Goal: Task Accomplishment & Management: Manage account settings

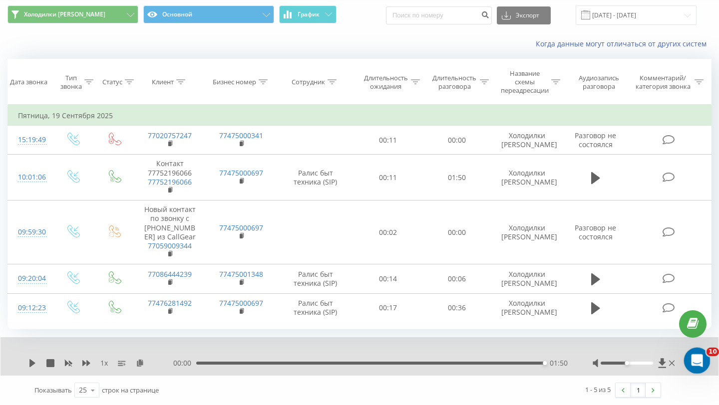
click at [708, 355] on span "10" at bounding box center [712, 352] width 13 height 9
click at [704, 359] on div "Открыть службу сообщений Intercom" at bounding box center [695, 359] width 33 height 33
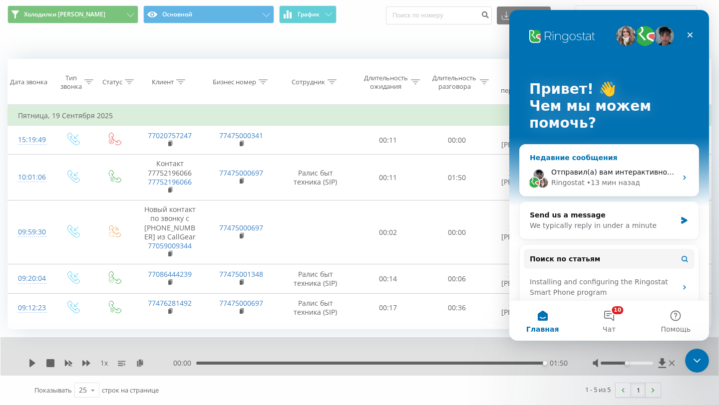
click at [610, 169] on span "Отправил(а) вам интерактивное сообщение" at bounding box center [632, 172] width 163 height 8
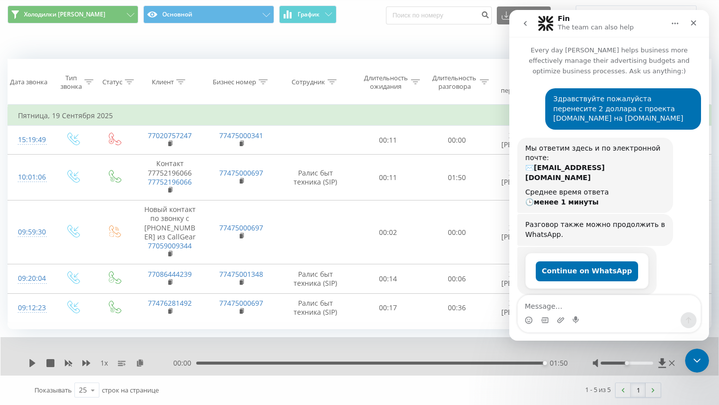
scroll to position [10, 0]
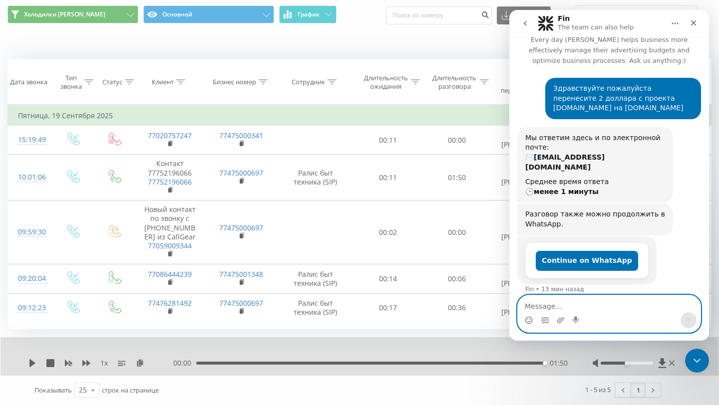
click at [630, 306] on textarea "Message…" at bounding box center [609, 303] width 183 height 17
type textarea "?"
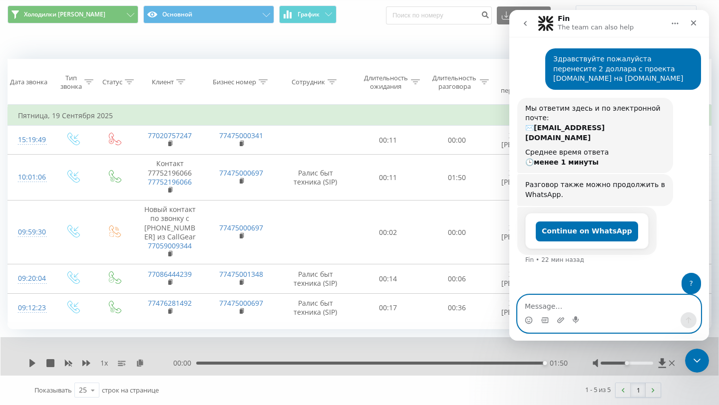
click at [590, 307] on textarea "Message…" at bounding box center [609, 303] width 183 height 17
type textarea "?"
click at [599, 296] on textarea "Message…" at bounding box center [609, 303] width 183 height 17
type textarea "???"
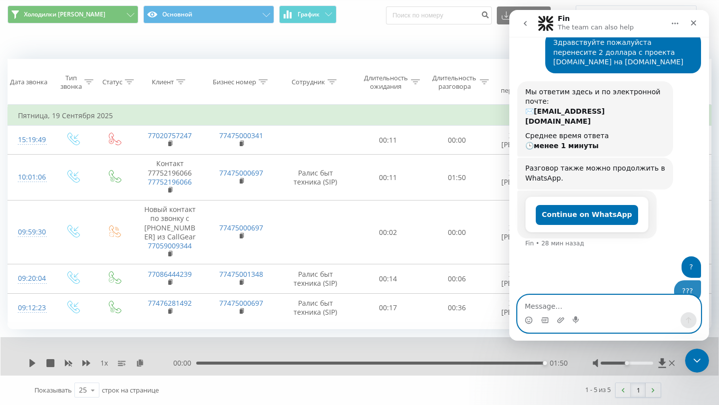
scroll to position [63, 0]
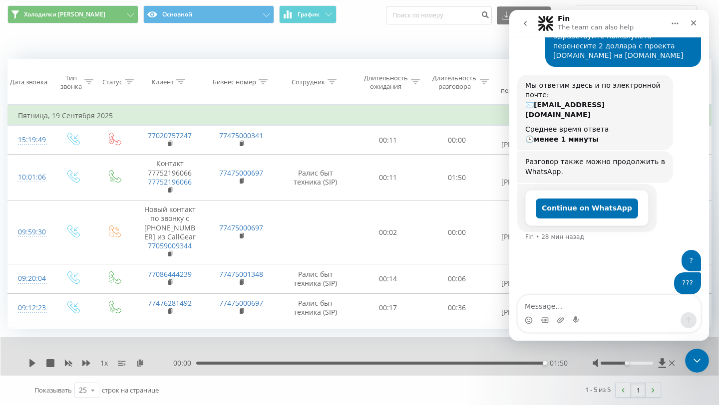
click at [524, 21] on icon "go back" at bounding box center [525, 23] width 8 height 8
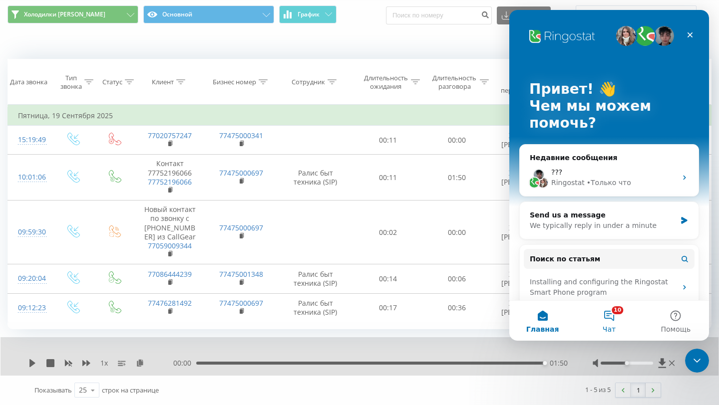
click at [616, 316] on button "10 Чат" at bounding box center [608, 321] width 66 height 40
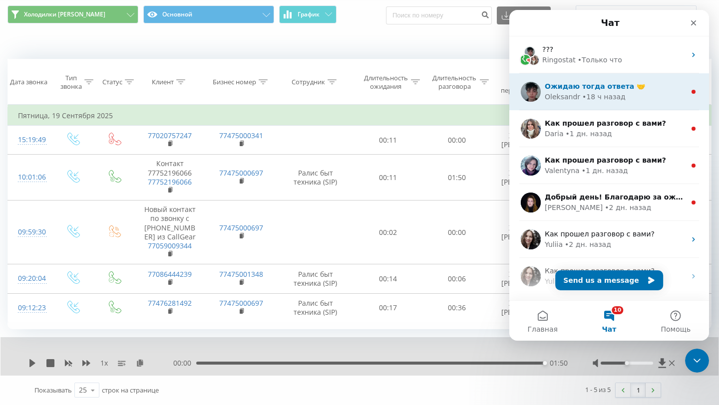
click at [586, 89] on span "Ожидаю тогда ответа 🤝" at bounding box center [595, 86] width 100 height 8
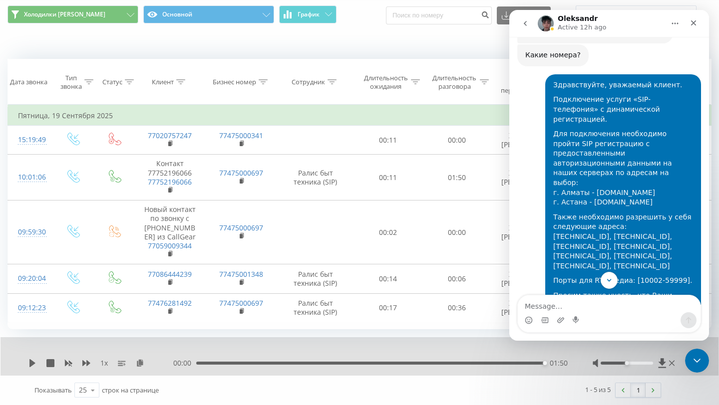
scroll to position [339, 0]
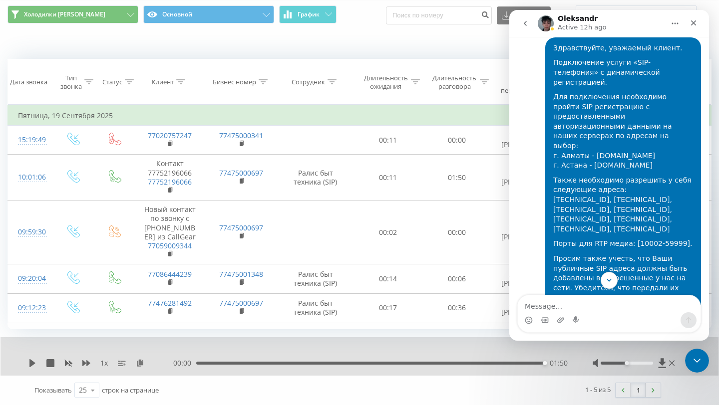
click at [524, 28] on button "go back" at bounding box center [525, 23] width 19 height 19
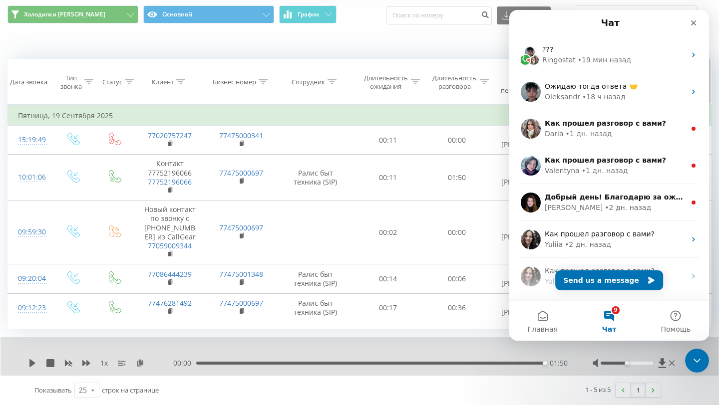
scroll to position [0, 0]
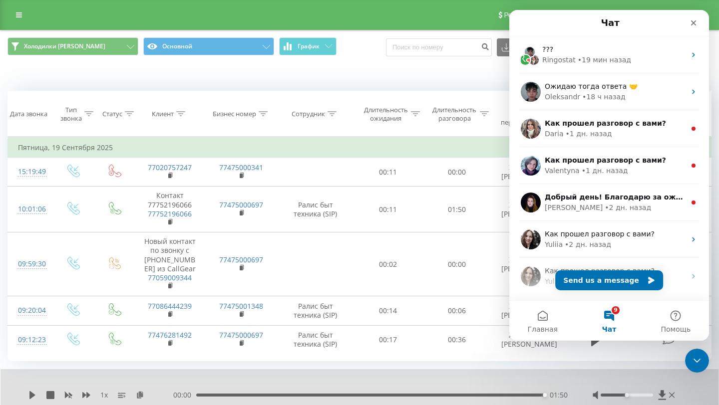
click at [9, 8] on div "Реферальная программа Настройки профиля Выход" at bounding box center [359, 15] width 719 height 30
click at [16, 21] on link at bounding box center [19, 15] width 18 height 14
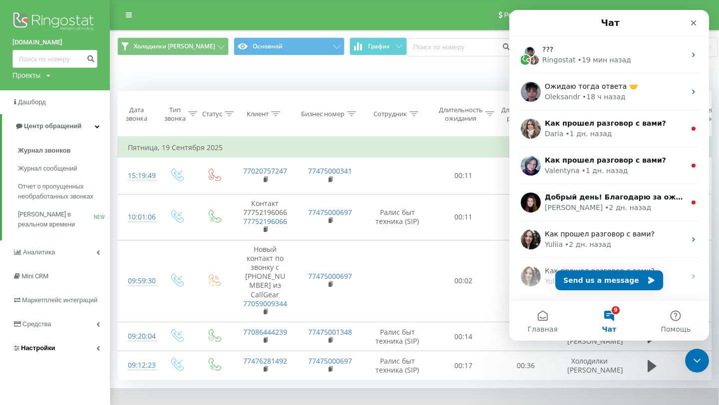
click at [95, 343] on link "Настройки" at bounding box center [55, 348] width 110 height 24
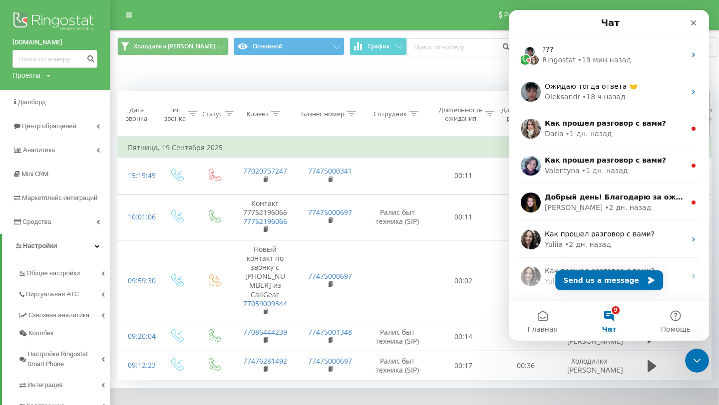
click at [350, 114] on icon at bounding box center [351, 113] width 9 height 5
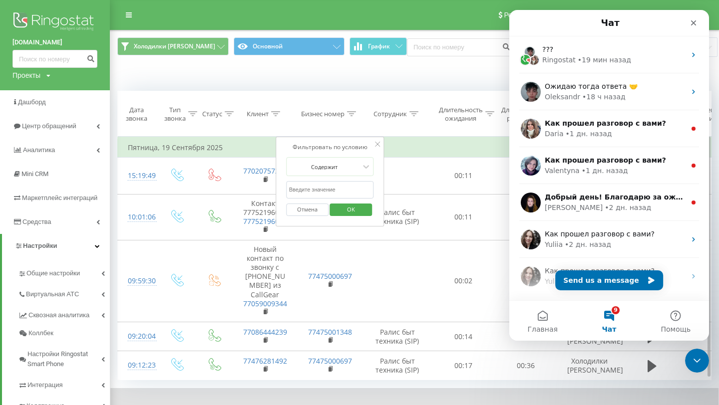
click at [334, 192] on input "text" at bounding box center [330, 189] width 88 height 17
paste input "77022796989"
type input "77022796989"
click at [346, 206] on span "OK" at bounding box center [351, 209] width 28 height 15
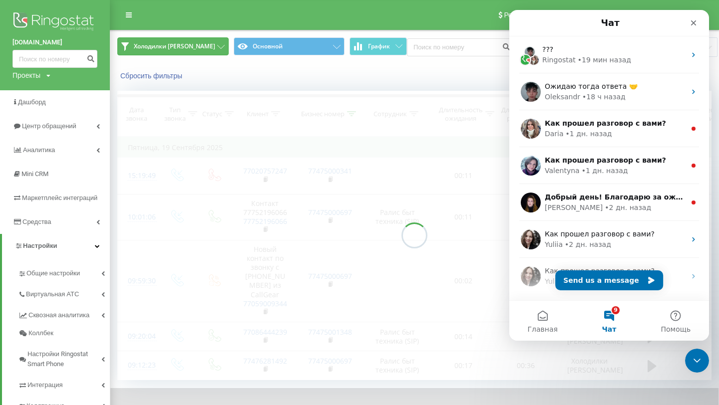
click at [192, 47] on span "Холодилки [PERSON_NAME]" at bounding box center [174, 46] width 81 height 8
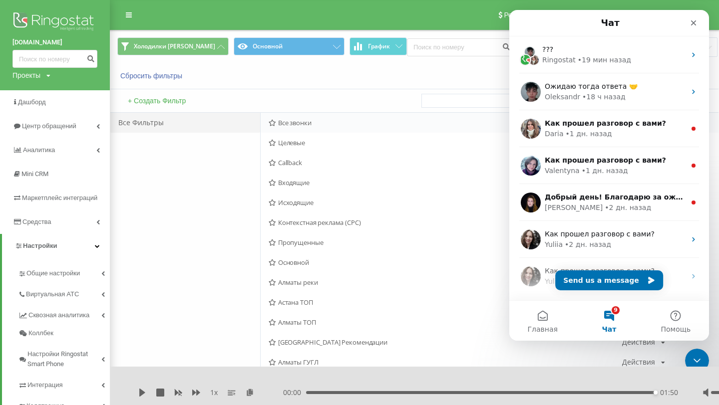
click at [306, 121] on span "Все звонки" at bounding box center [445, 122] width 353 height 7
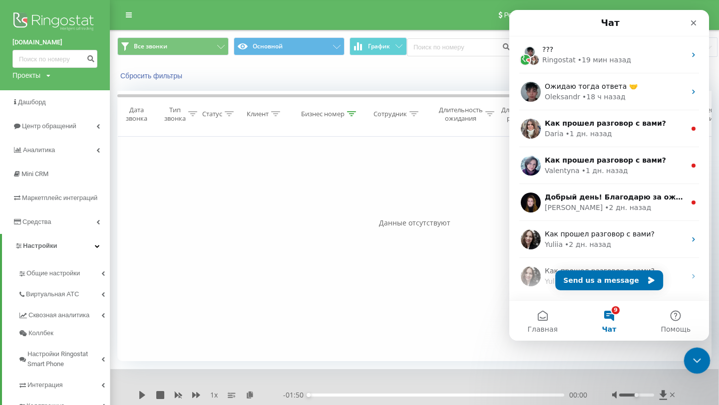
click at [696, 354] on icon "Закрыть службу сообщений Intercom" at bounding box center [695, 359] width 12 height 12
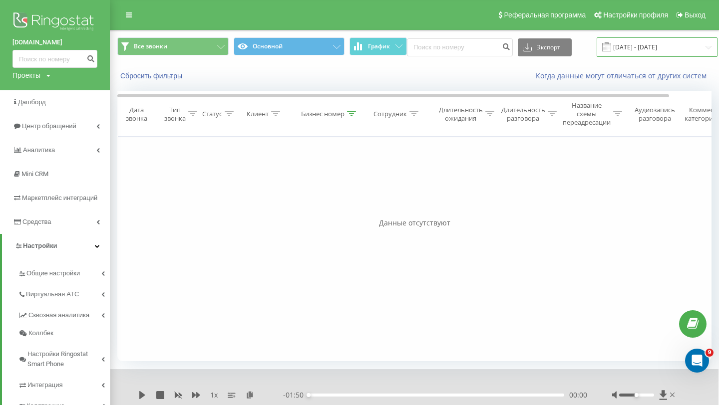
click at [653, 54] on input "19.09.2025 - 19.09.2025" at bounding box center [656, 46] width 121 height 19
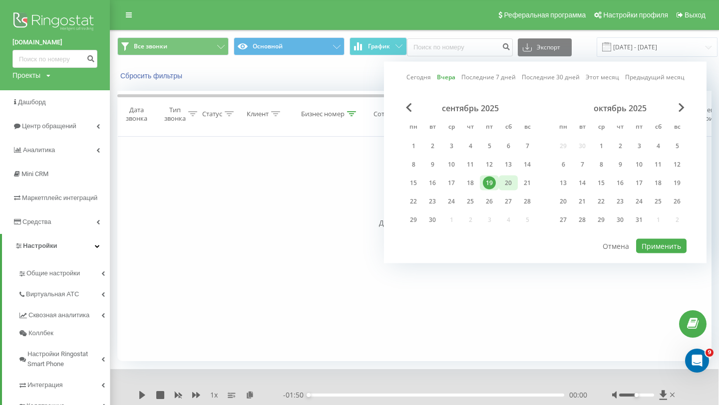
click at [510, 183] on div "20" at bounding box center [508, 183] width 13 height 13
click at [659, 251] on button "Применить" at bounding box center [661, 246] width 50 height 14
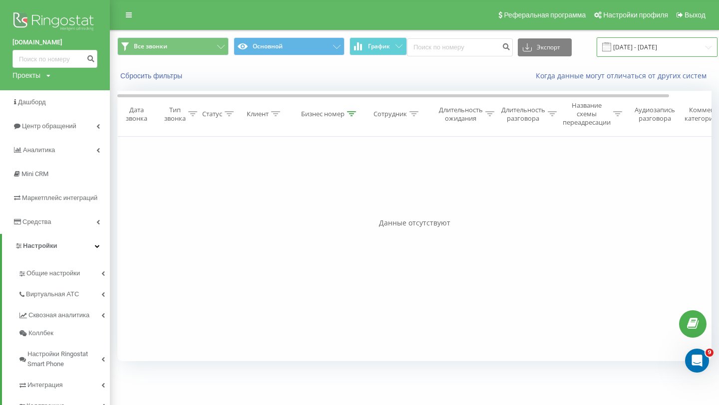
click at [596, 55] on input "20.09.2025 - 20.09.2025" at bounding box center [656, 46] width 121 height 19
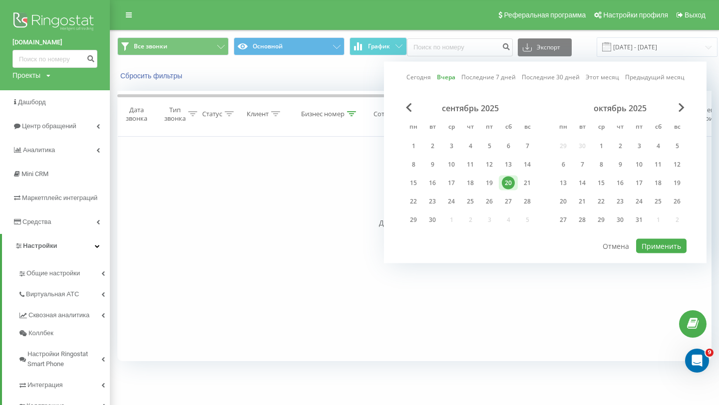
click at [495, 78] on link "Последние 7 дней" at bounding box center [488, 76] width 54 height 9
click at [664, 248] on button "Применить" at bounding box center [661, 246] width 50 height 14
type input "14.09.2025 - 20.09.2025"
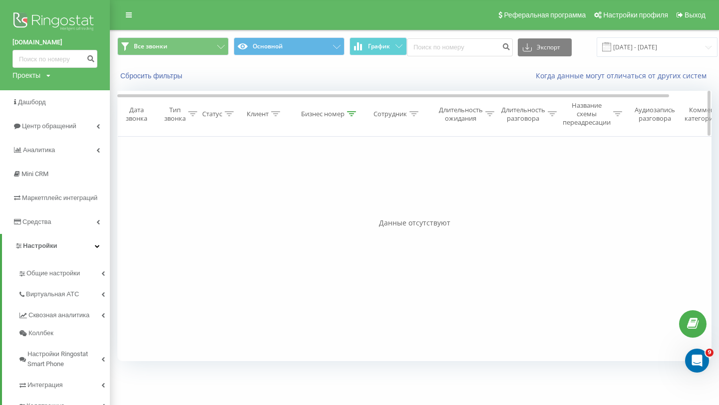
click at [343, 117] on div "Бизнес номер" at bounding box center [322, 114] width 43 height 8
click at [274, 121] on th "Клиент" at bounding box center [265, 113] width 65 height 45
click at [274, 116] on div at bounding box center [275, 114] width 9 height 8
click at [269, 180] on form "Содержит Отмена OK" at bounding box center [265, 189] width 88 height 64
click at [269, 186] on input "text" at bounding box center [265, 189] width 88 height 17
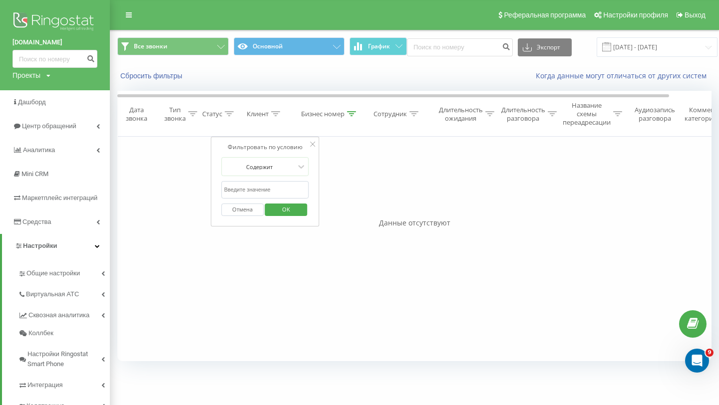
paste input "77022796989"
type input "77022796989"
click at [291, 205] on span "OK" at bounding box center [286, 209] width 28 height 15
click at [347, 116] on div "Бизнес номер" at bounding box center [328, 114] width 55 height 8
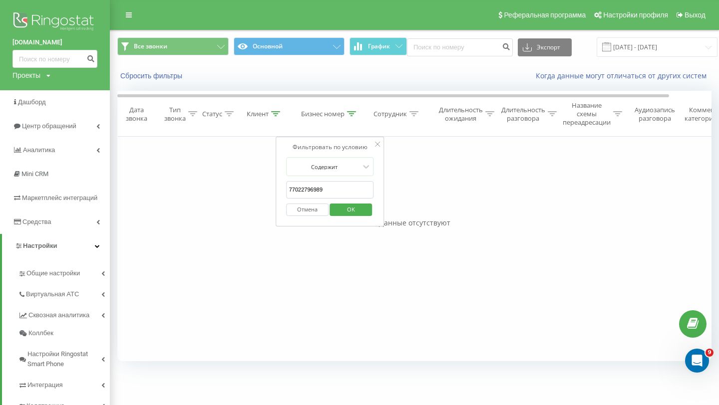
click at [320, 213] on button "Отмена" at bounding box center [307, 210] width 42 height 12
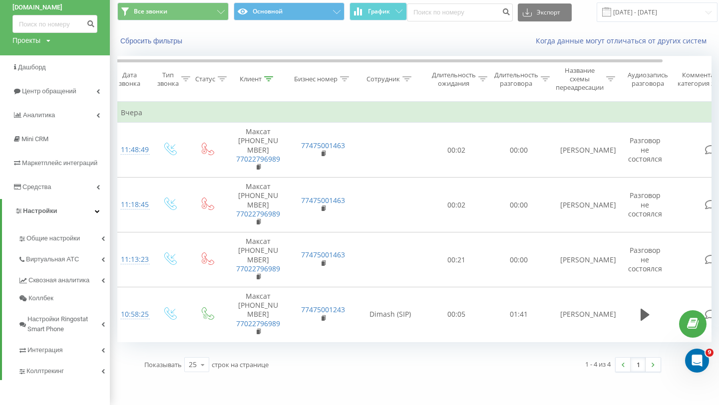
scroll to position [0, 10]
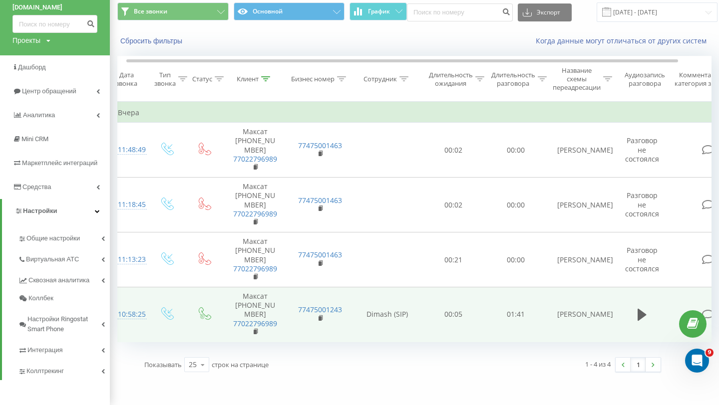
click at [324, 320] on td "77475001243" at bounding box center [319, 314] width 65 height 55
click at [322, 320] on icon at bounding box center [320, 318] width 5 height 7
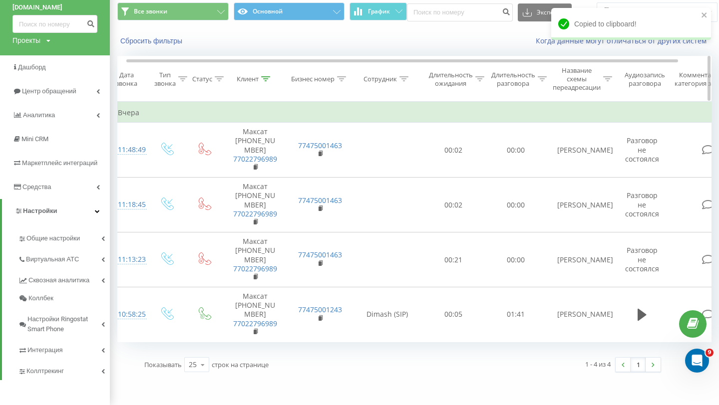
click at [266, 79] on icon at bounding box center [265, 78] width 9 height 5
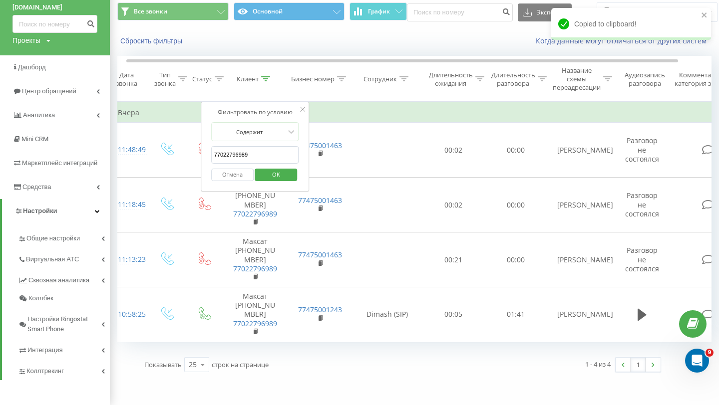
click at [247, 173] on button "Отмена" at bounding box center [232, 175] width 42 height 12
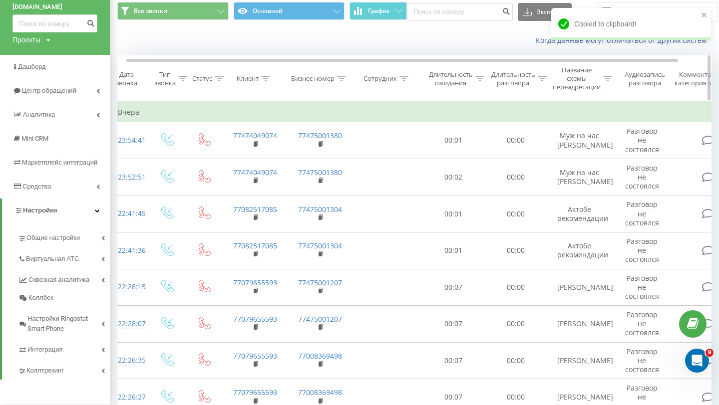
click at [341, 82] on div at bounding box center [341, 78] width 9 height 8
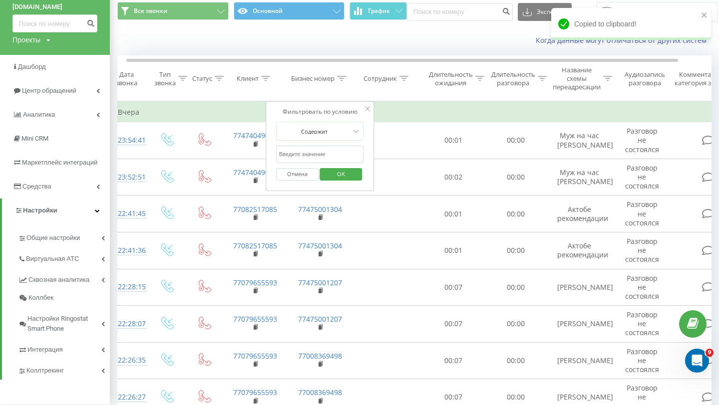
click at [320, 156] on input "text" at bounding box center [320, 154] width 88 height 17
paste input "77475001243"
type input "77475001243"
click at [330, 173] on span "OK" at bounding box center [341, 173] width 28 height 15
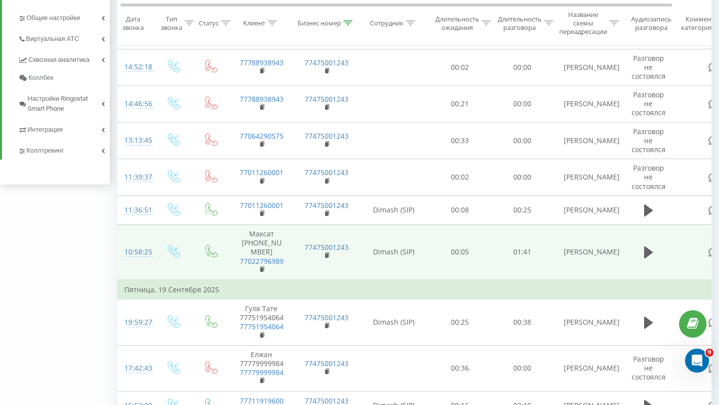
scroll to position [257, 0]
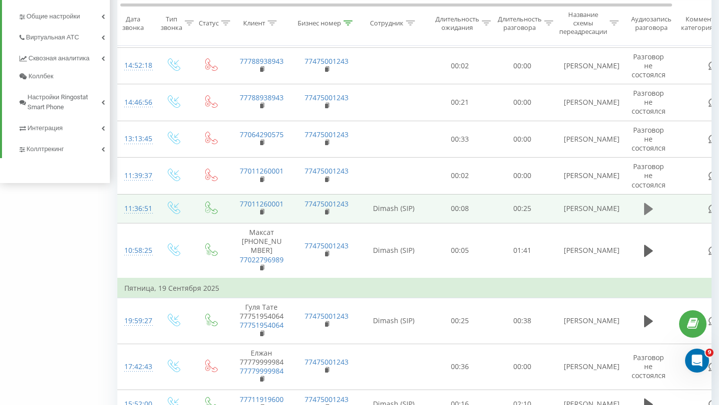
click at [646, 204] on icon at bounding box center [648, 209] width 9 height 14
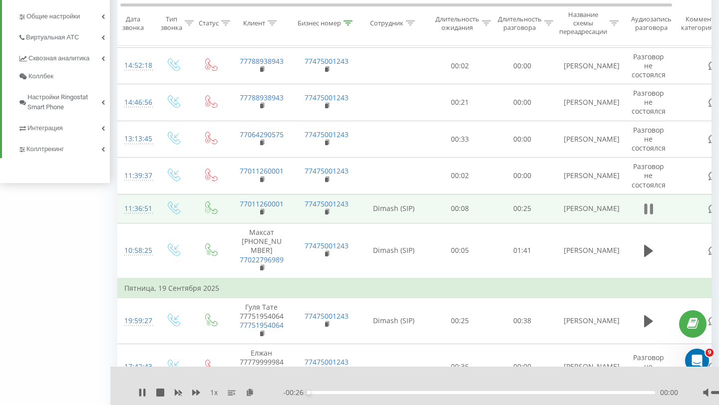
click at [644, 213] on icon at bounding box center [648, 209] width 9 height 14
click at [644, 214] on icon at bounding box center [648, 209] width 9 height 12
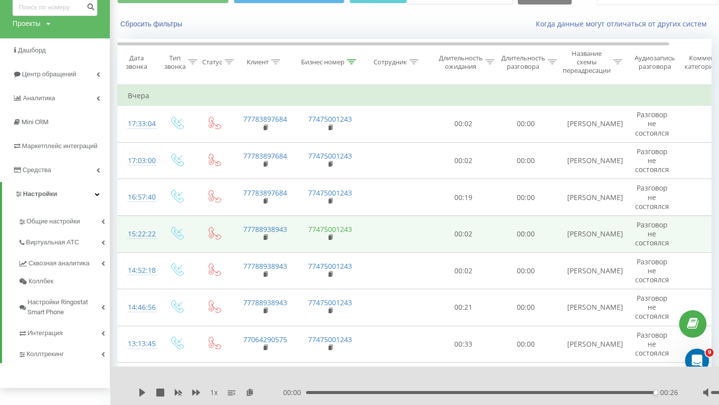
scroll to position [0, 0]
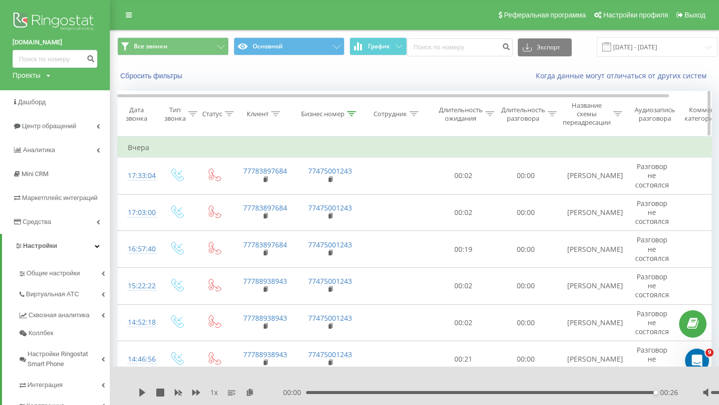
click at [348, 114] on icon at bounding box center [351, 113] width 9 height 5
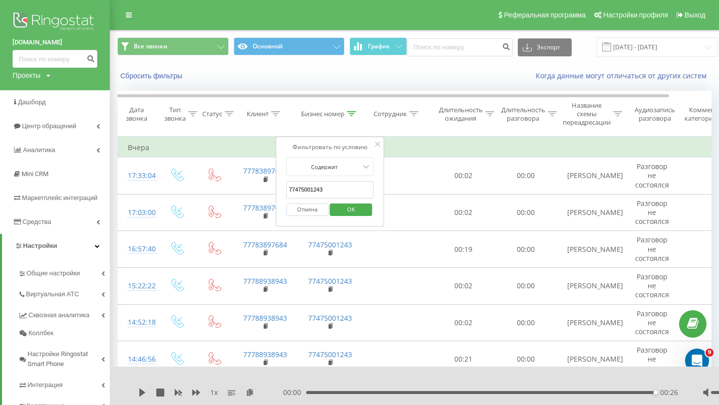
click at [332, 188] on input "77475001243" at bounding box center [330, 189] width 88 height 17
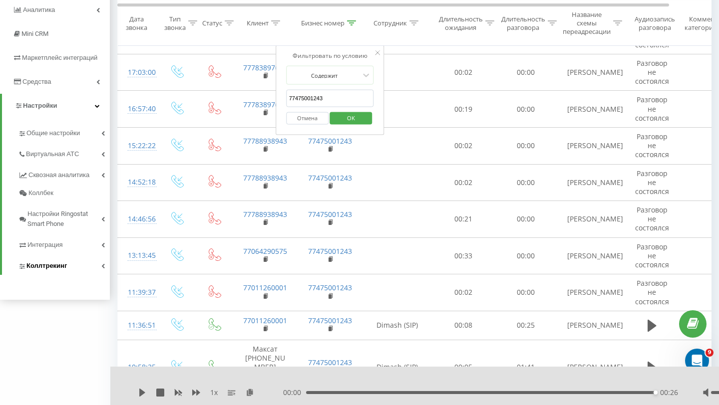
click at [68, 273] on link "Коллтрекинг" at bounding box center [64, 264] width 92 height 21
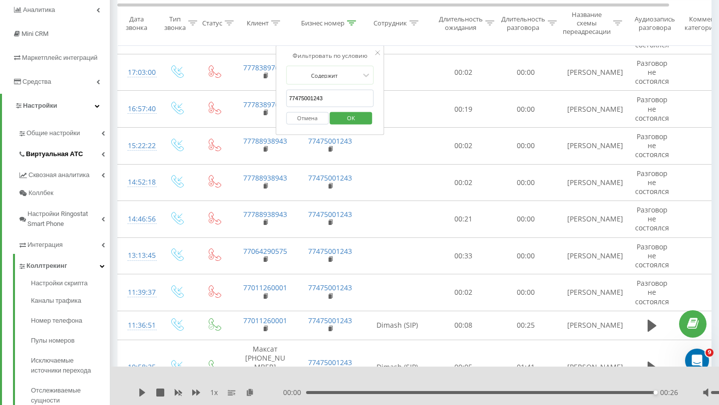
click at [89, 156] on link "Виртуальная АТС" at bounding box center [64, 152] width 92 height 21
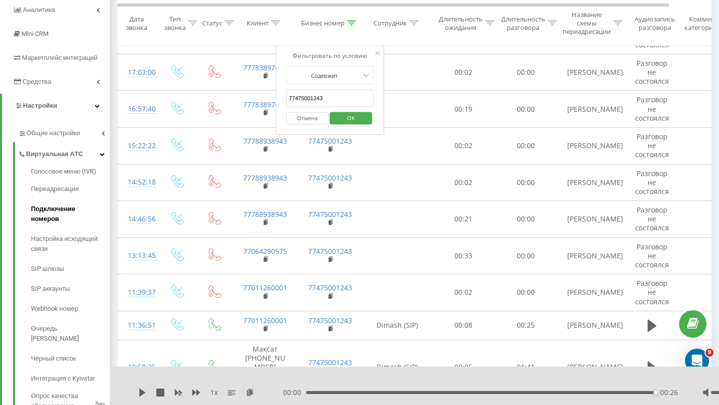
click at [84, 205] on span "Подключение номеров" at bounding box center [68, 214] width 74 height 20
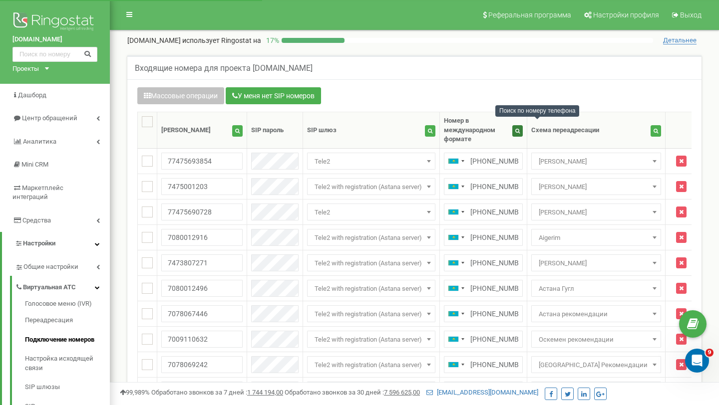
click at [523, 128] on button "button" at bounding box center [517, 130] width 10 height 11
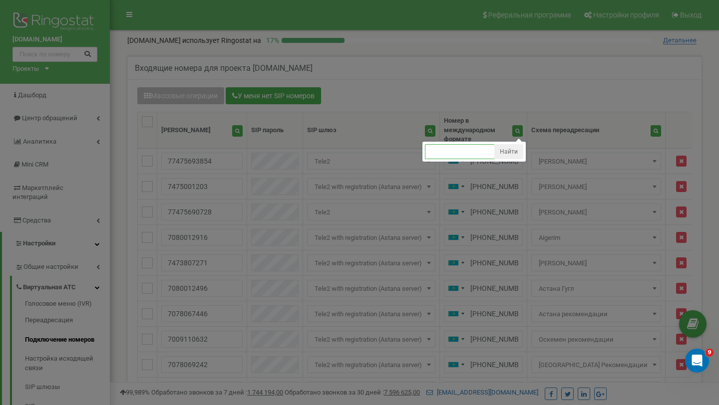
click at [495, 152] on input "text" at bounding box center [460, 151] width 70 height 15
paste input "77475001243"
type input "77475001243"
click at [523, 150] on button "Найти" at bounding box center [508, 151] width 29 height 15
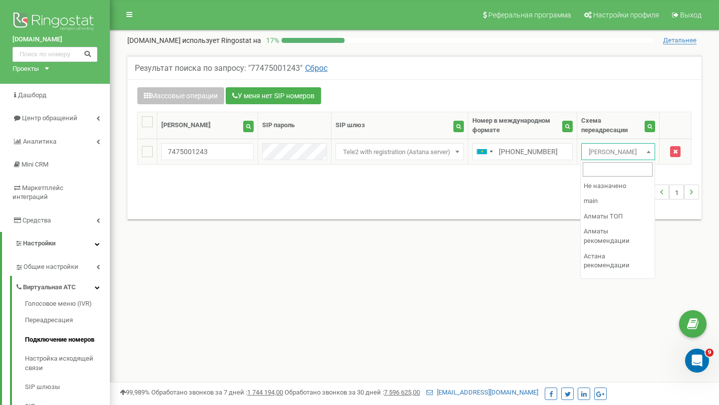
click at [619, 160] on body at bounding box center [359, 299] width 719 height 599
select select "203922"
